Goal: Check status: Check status

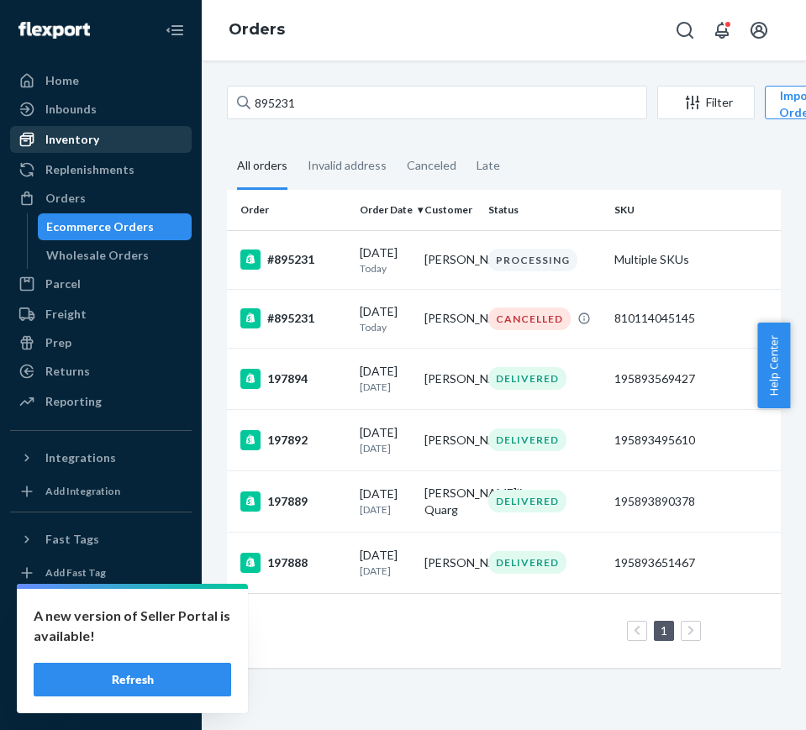
click at [76, 146] on div "Inventory" at bounding box center [72, 139] width 54 height 17
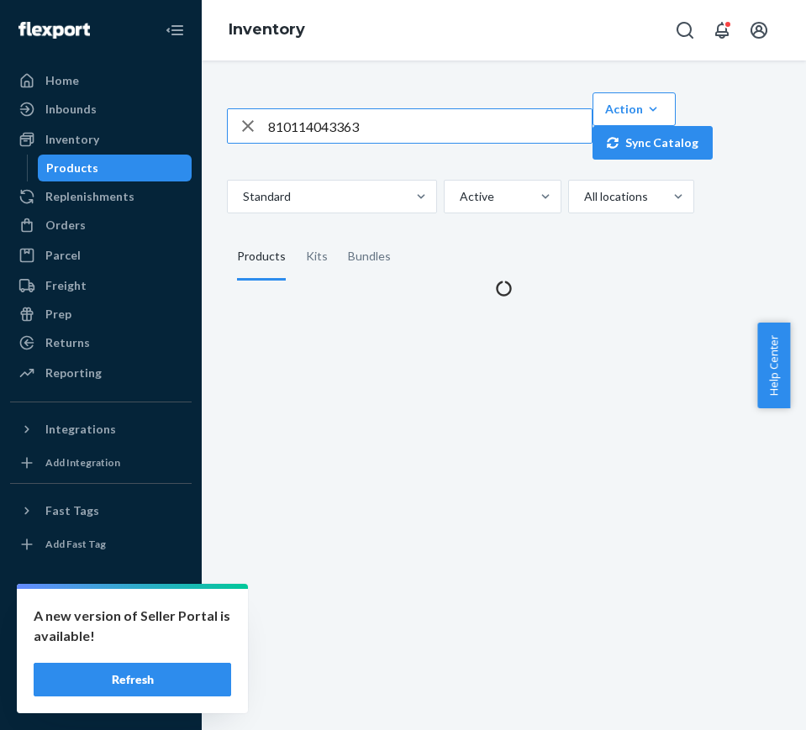
click at [465, 137] on input "810114043363" at bounding box center [430, 126] width 324 height 34
type input "810114045275"
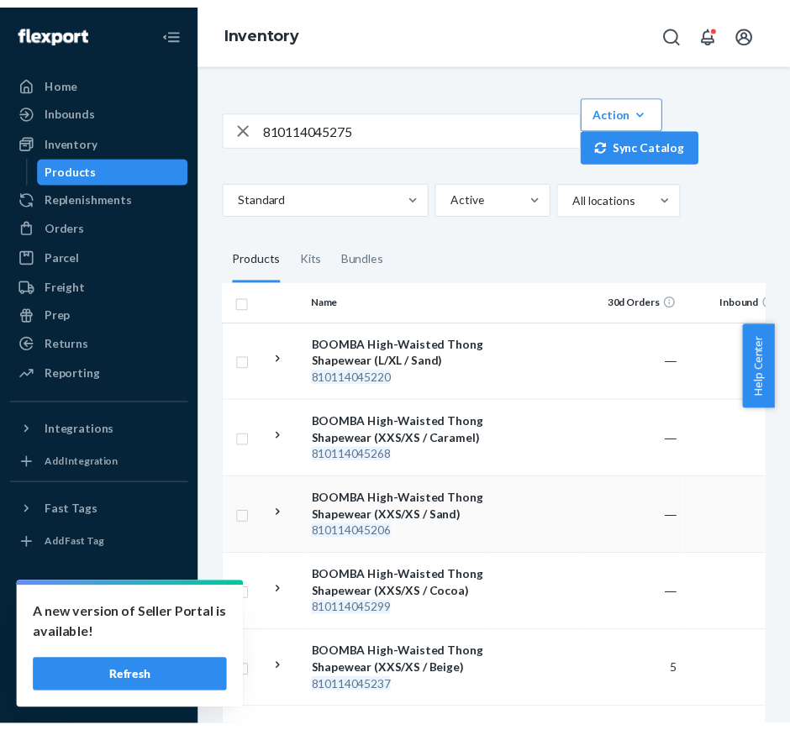
scroll to position [105, 0]
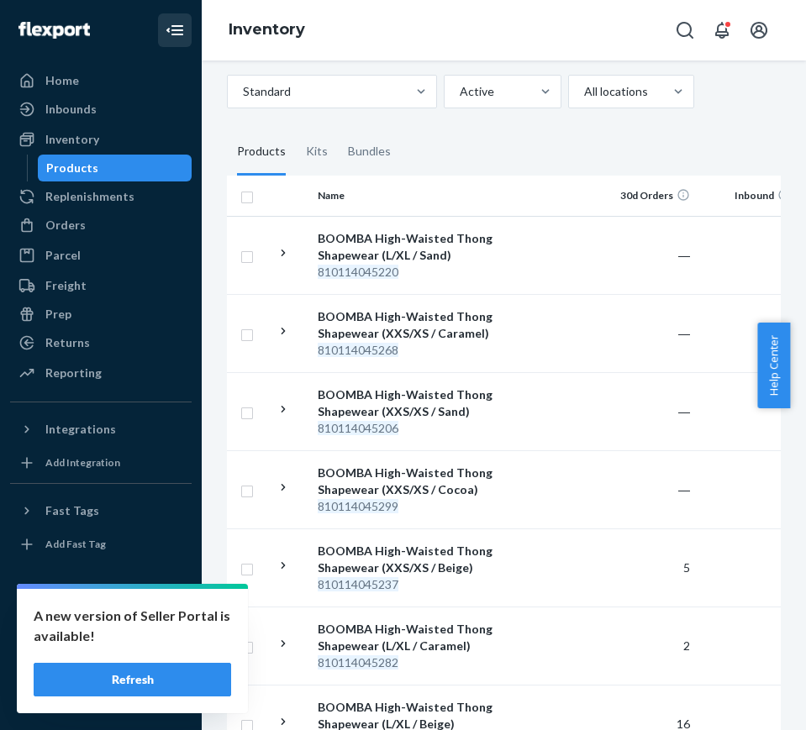
click at [180, 39] on icon "Close Navigation" at bounding box center [175, 30] width 20 height 20
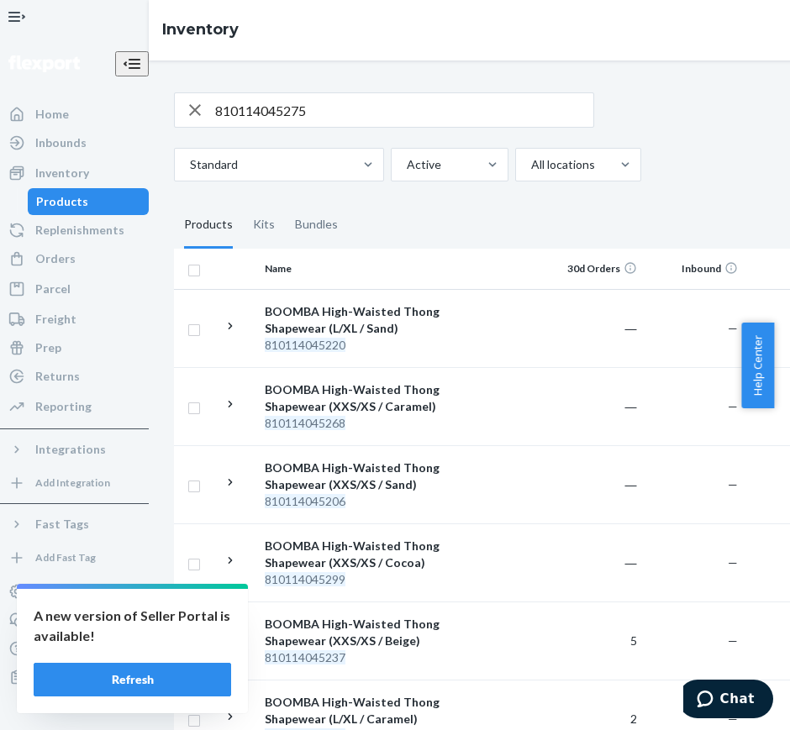
scroll to position [0, 0]
click at [74, 267] on div "Orders" at bounding box center [55, 258] width 40 height 17
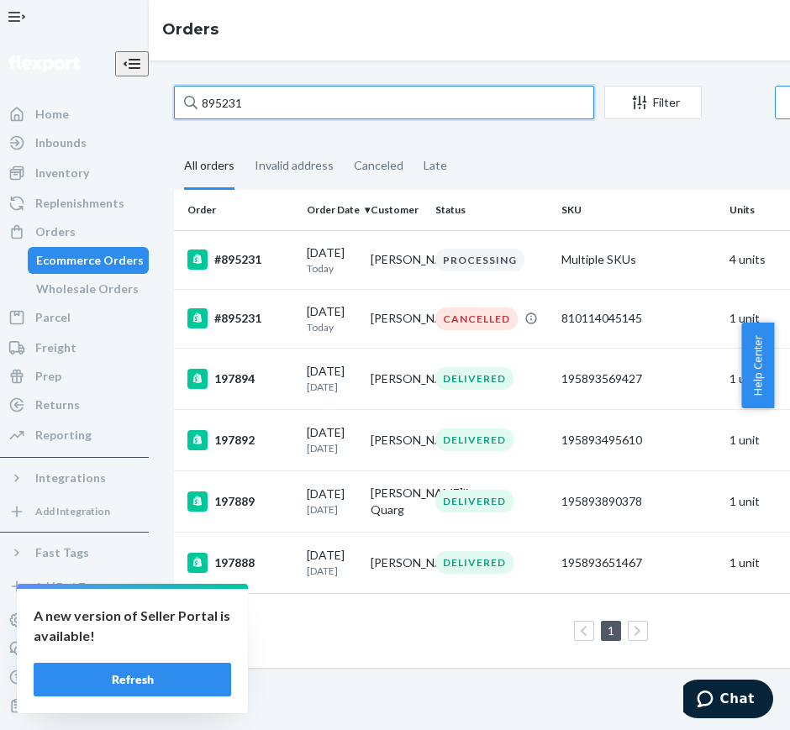
click at [178, 98] on input "895231" at bounding box center [384, 103] width 420 height 34
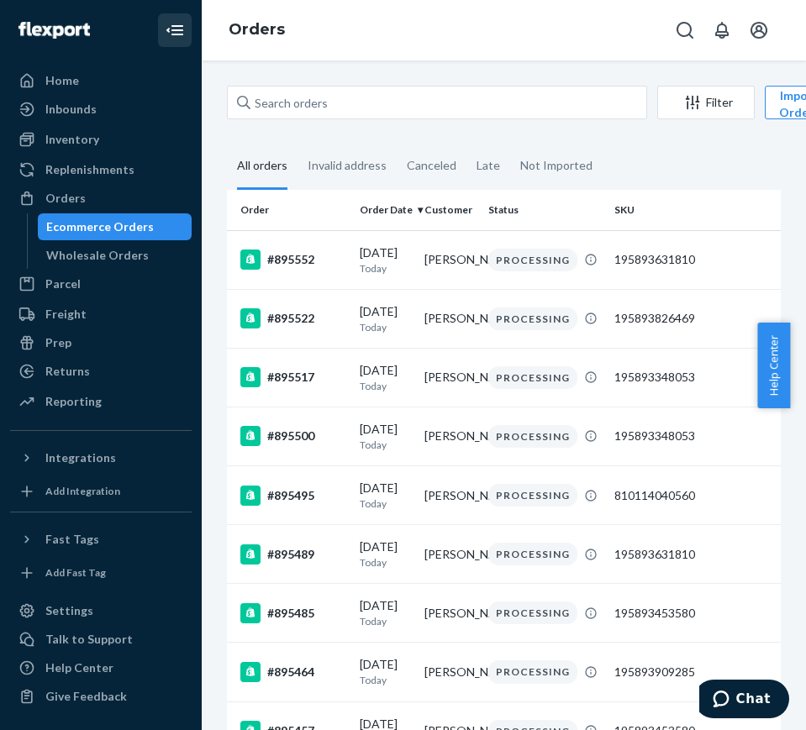
click at [186, 30] on button "Close Navigation" at bounding box center [175, 30] width 34 height 34
click at [175, 32] on icon "Close Navigation" at bounding box center [175, 30] width 20 height 20
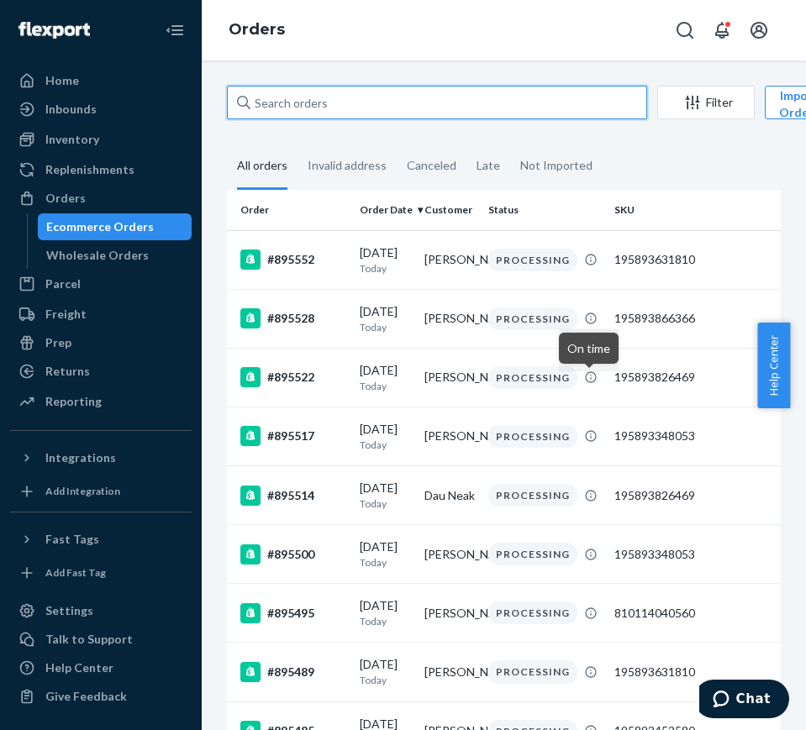
click at [413, 113] on input "text" at bounding box center [437, 103] width 420 height 34
paste input "895535"
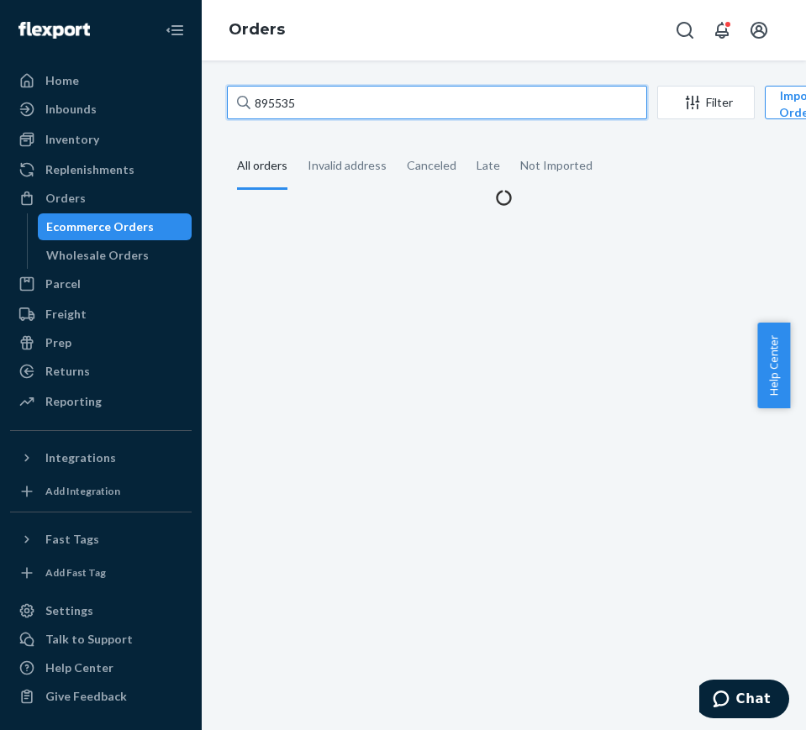
type input "895535"
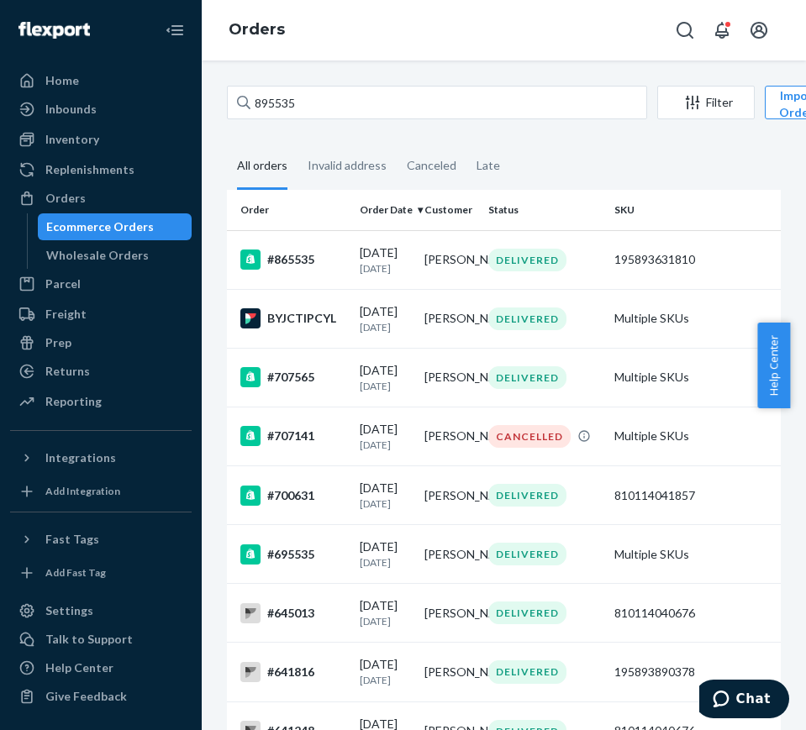
click at [326, 82] on div "895535 Filter Import Orders Create order Ecommerce order Removal order All orde…" at bounding box center [504, 396] width 604 height 670
click at [326, 121] on div "895535 Filter Import Orders Create order Ecommerce order Removal order" at bounding box center [504, 105] width 554 height 38
click at [322, 110] on input "895535" at bounding box center [437, 103] width 420 height 34
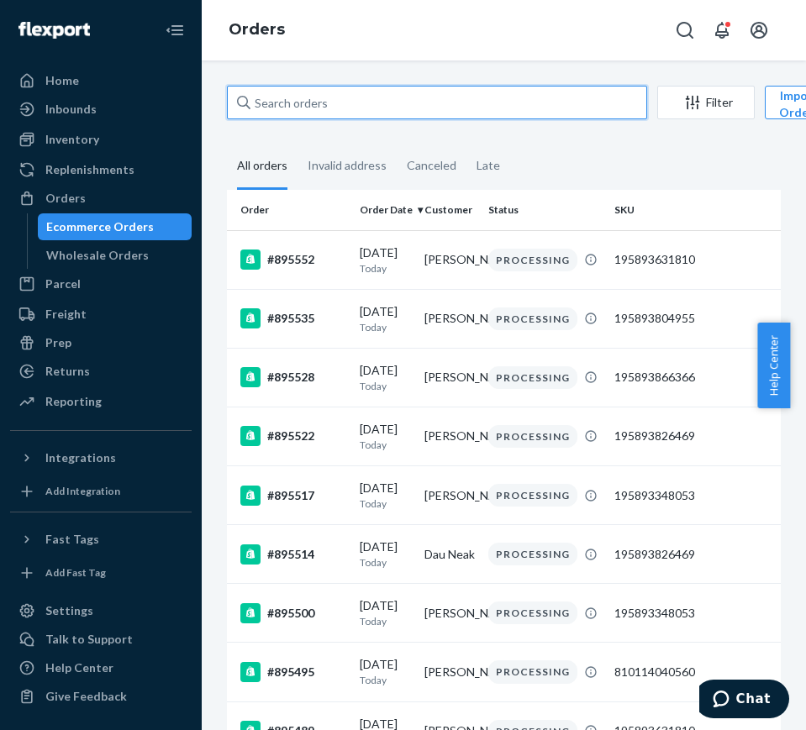
click at [497, 108] on input "text" at bounding box center [437, 103] width 420 height 34
paste input "895535"
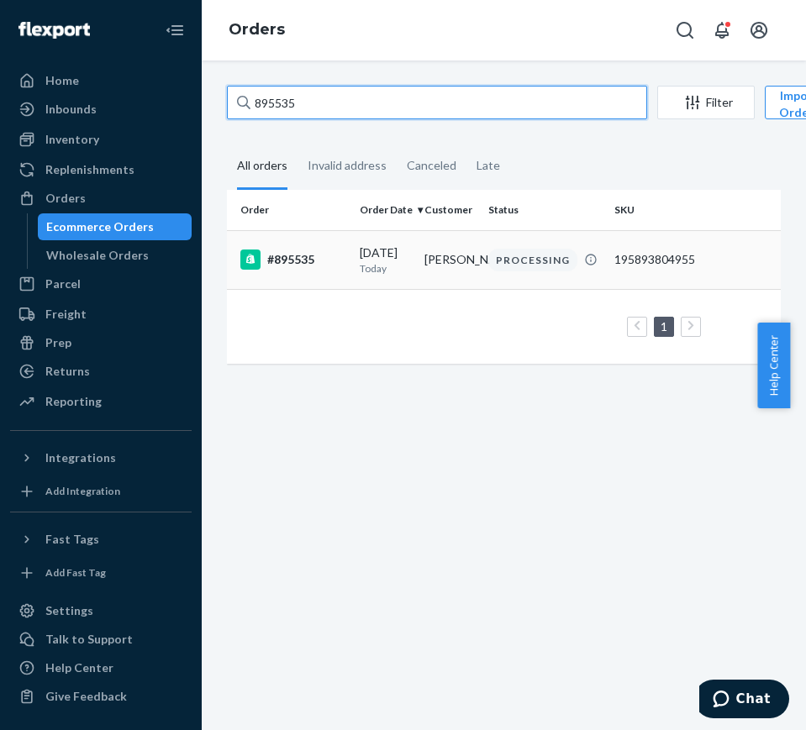
type input "895535"
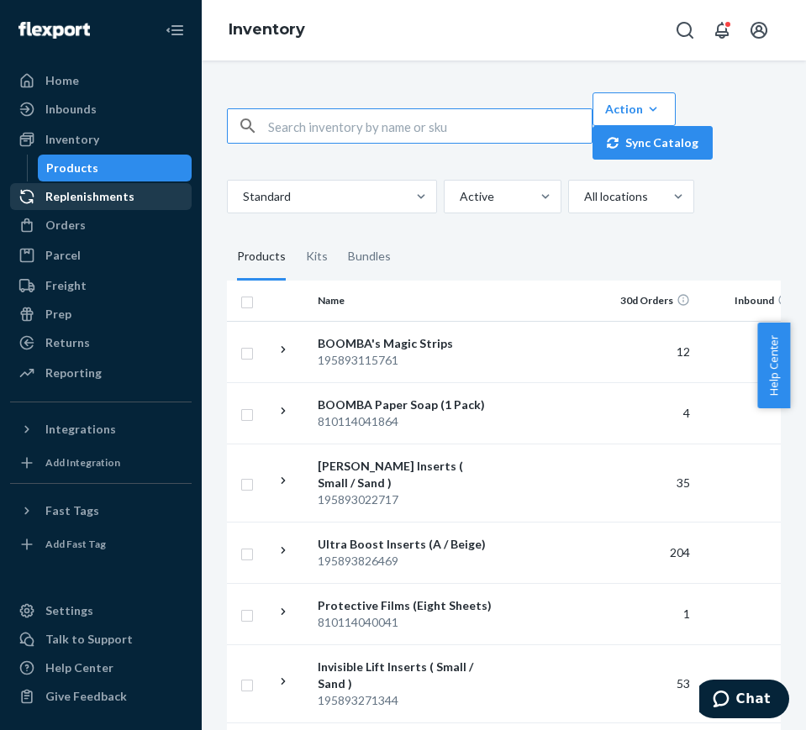
drag, startPoint x: 92, startPoint y: 204, endPoint x: 92, endPoint y: 183, distance: 21.0
click at [92, 204] on div "Replenishments" at bounding box center [89, 196] width 89 height 17
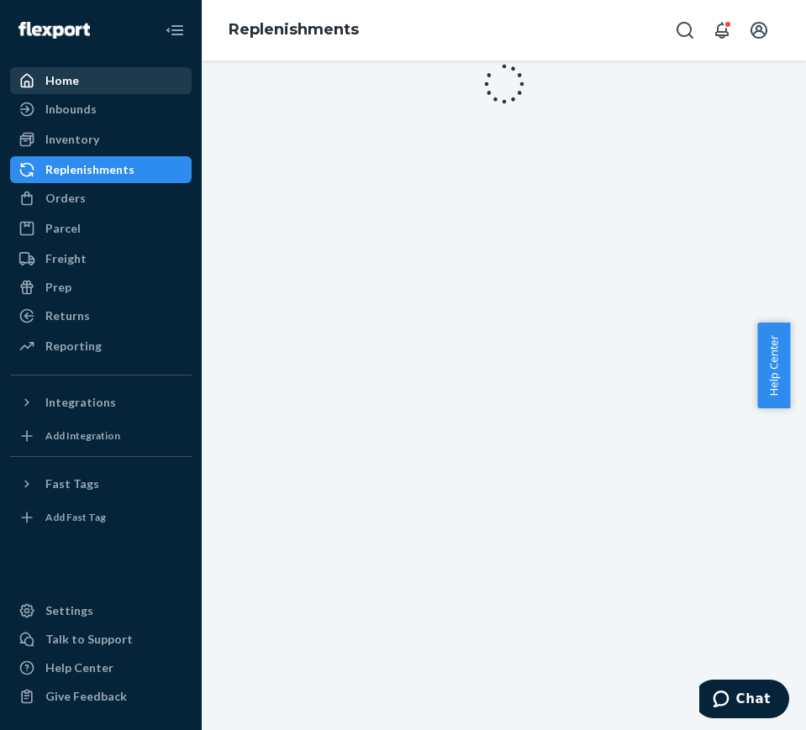
click at [89, 87] on div "Home" at bounding box center [101, 81] width 178 height 24
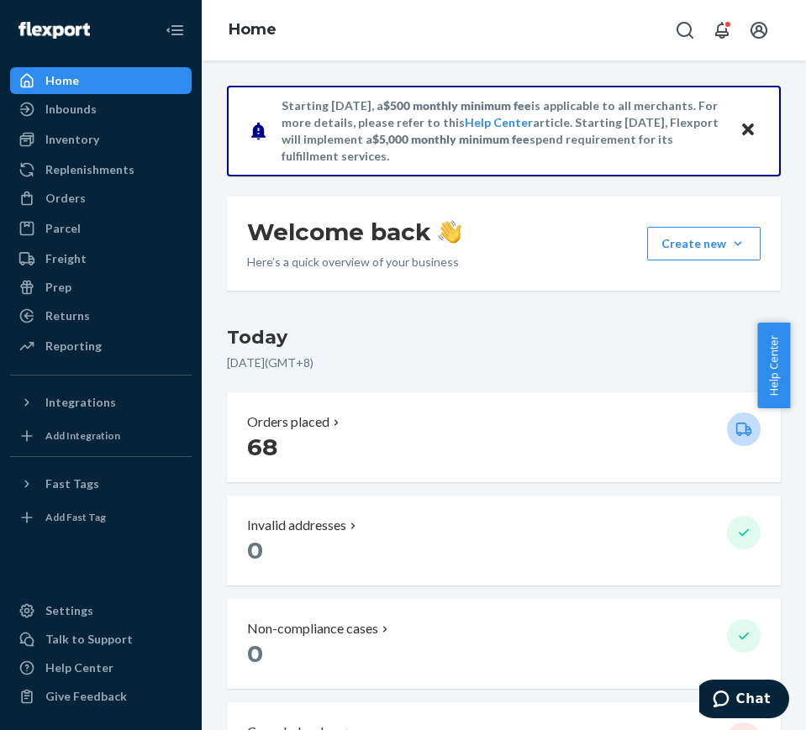
scroll to position [210, 0]
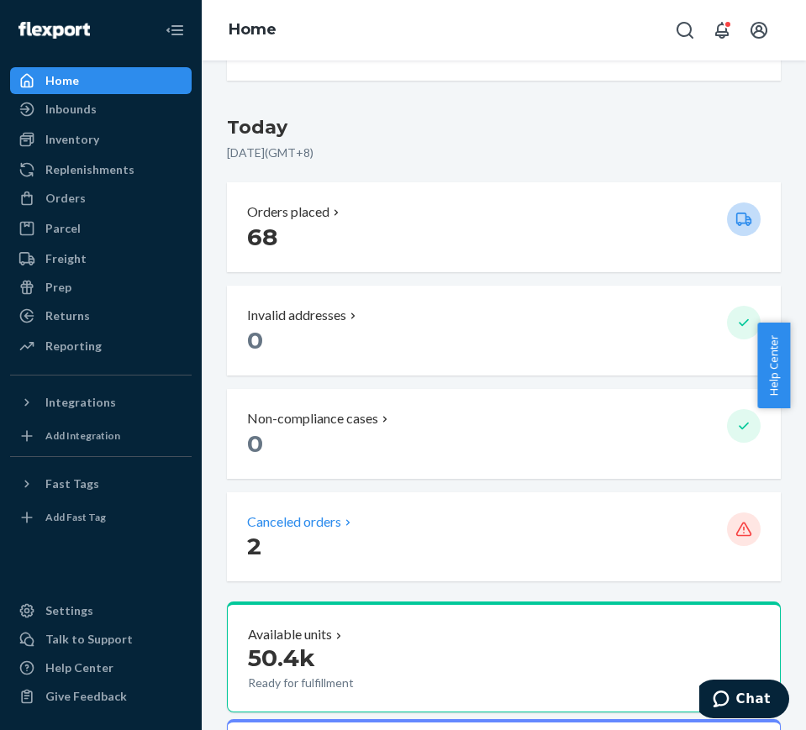
click at [413, 517] on div "Canceled orders" at bounding box center [480, 522] width 466 height 19
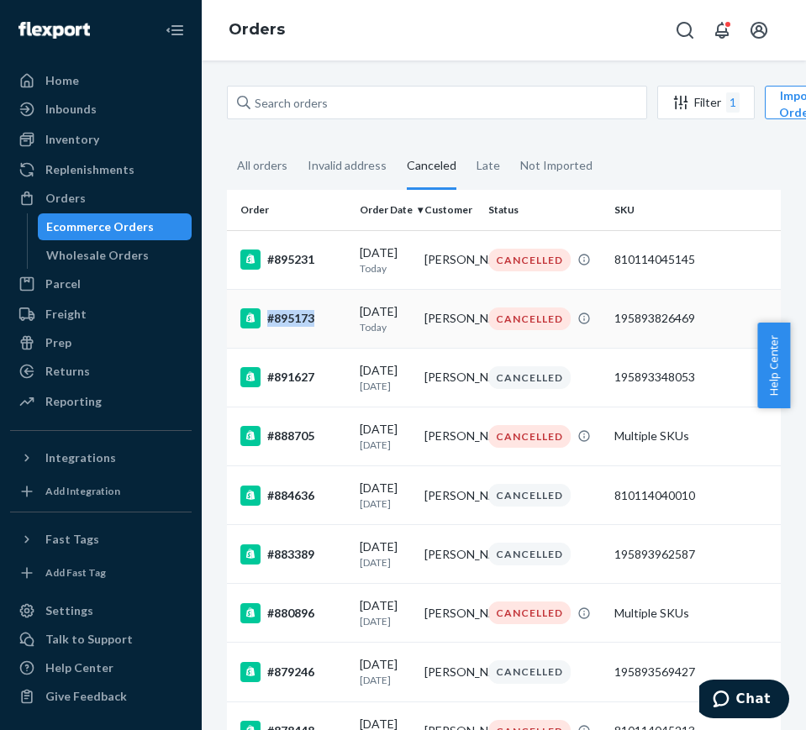
click at [313, 326] on div "#895173" at bounding box center [293, 318] width 106 height 20
drag, startPoint x: 338, startPoint y: 260, endPoint x: 313, endPoint y: 260, distance: 25.2
click at [313, 260] on div "#895231" at bounding box center [293, 260] width 106 height 20
